Goal: Information Seeking & Learning: Learn about a topic

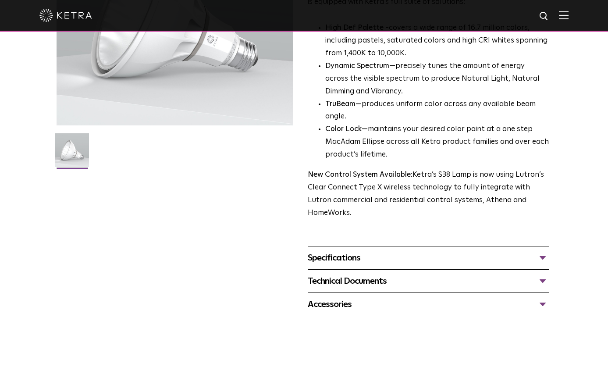
scroll to position [351, 0]
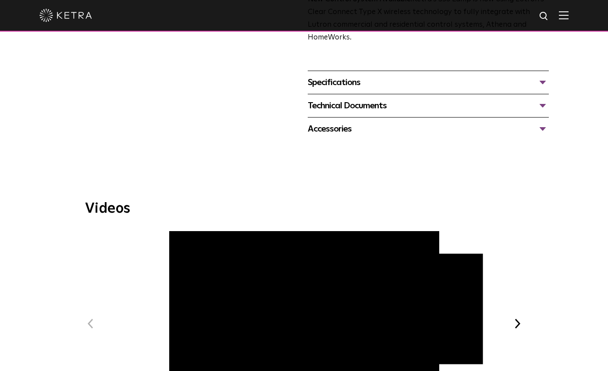
click at [410, 75] on div "Specifications" at bounding box center [429, 82] width 242 height 14
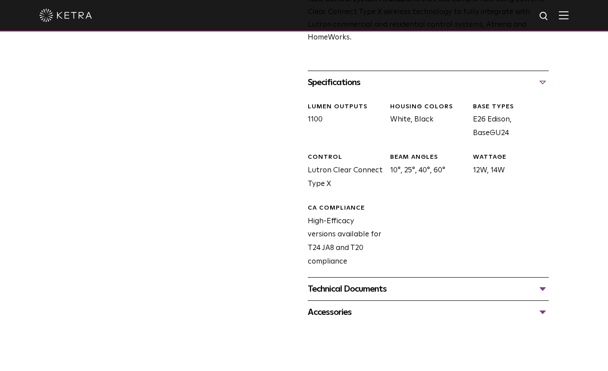
click at [209, 212] on div "S38 Lamp Availability: Commercial & Residential Ketra’s S38 lamp is an all-enco…" at bounding box center [305, 18] width 496 height 611
click at [211, 206] on div "S38 Lamp Availability: Commercial & Residential Ketra’s S38 lamp is an all-enco…" at bounding box center [305, 18] width 496 height 611
click at [185, 222] on div "S38 Lamp Availability: Commercial & Residential Ketra’s S38 lamp is an all-enco…" at bounding box center [305, 18] width 496 height 611
click at [206, 124] on div "S38 Lamp Availability: Commercial & Residential Ketra’s S38 lamp is an all-enco…" at bounding box center [305, 18] width 496 height 611
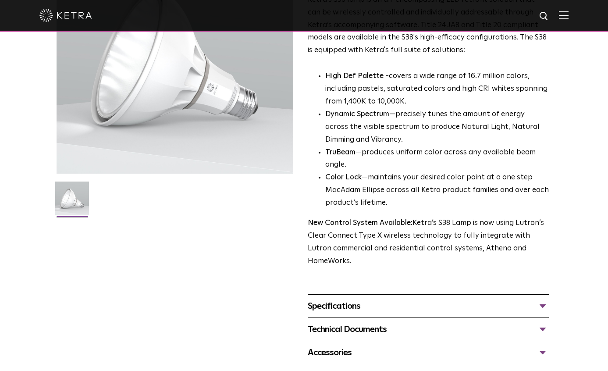
scroll to position [132, 0]
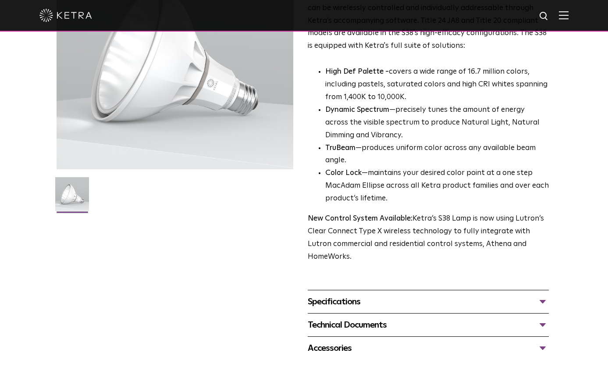
click at [433, 295] on div "Specifications" at bounding box center [429, 302] width 242 height 14
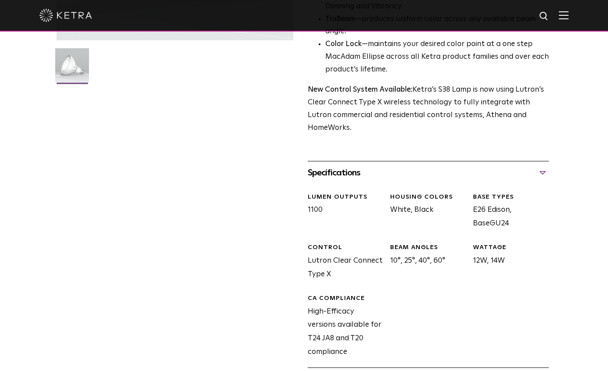
scroll to position [263, 0]
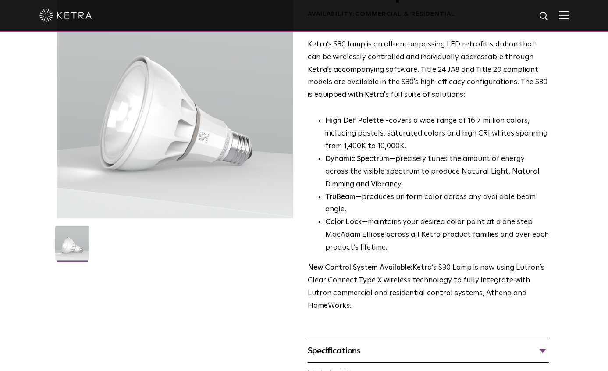
scroll to position [132, 0]
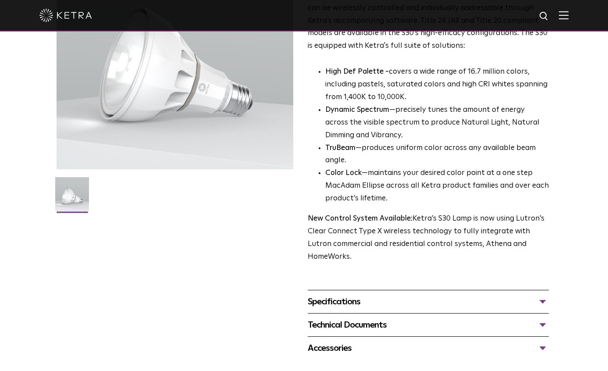
click at [416, 295] on div "Specifications" at bounding box center [429, 302] width 242 height 14
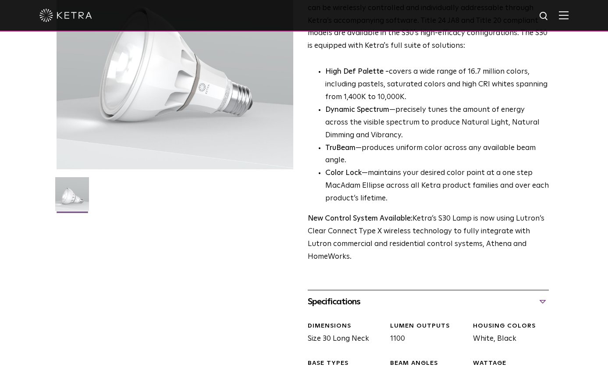
scroll to position [219, 0]
